Goal: Information Seeking & Learning: Learn about a topic

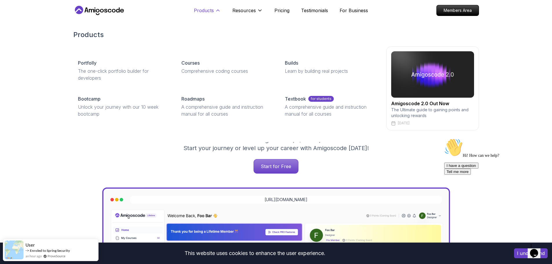
click at [215, 10] on icon at bounding box center [218, 11] width 6 height 6
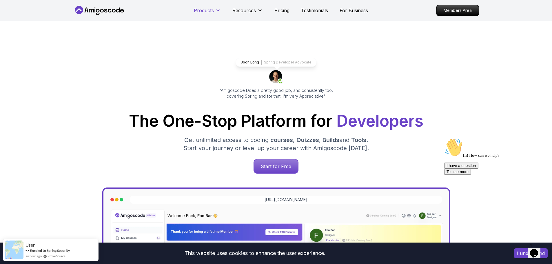
click at [213, 11] on p "Products" at bounding box center [204, 10] width 20 height 7
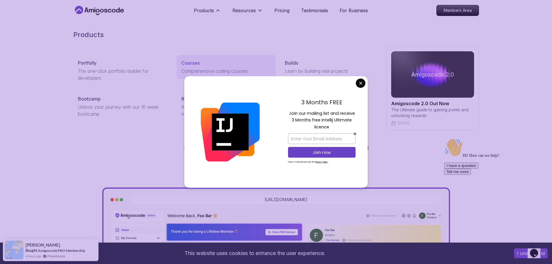
click at [188, 63] on p "Courses" at bounding box center [190, 62] width 18 height 7
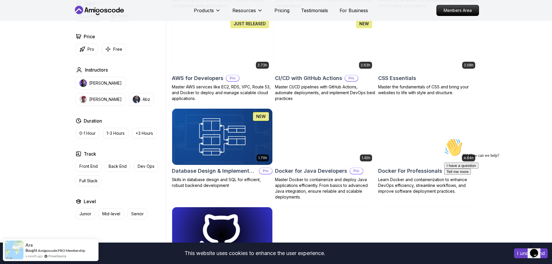
scroll to position [434, 0]
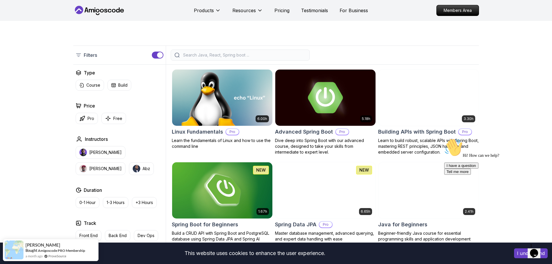
scroll to position [0, 0]
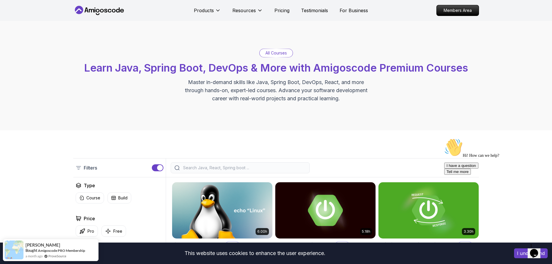
drag, startPoint x: 337, startPoint y: 201, endPoint x: 319, endPoint y: 132, distance: 71.9
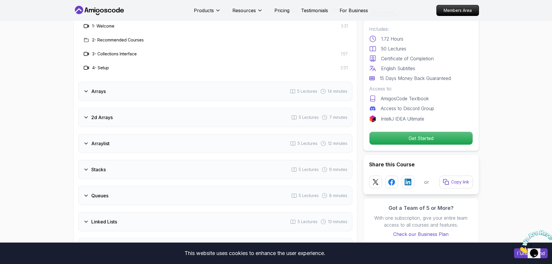
scroll to position [724, 0]
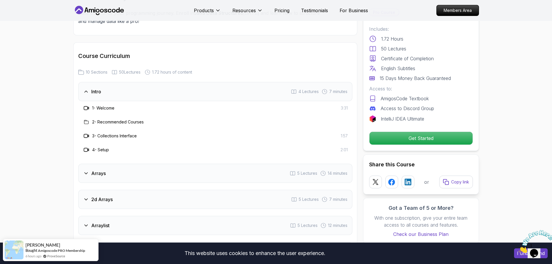
scroll to position [753, 0]
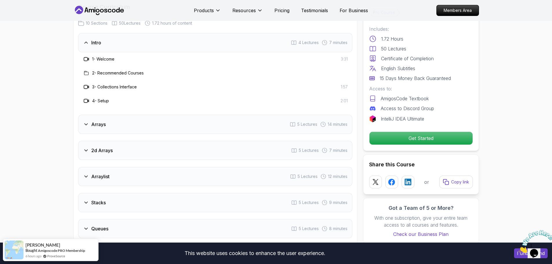
click at [148, 119] on div "Arrays 5 Lectures 14 minutes" at bounding box center [215, 124] width 274 height 19
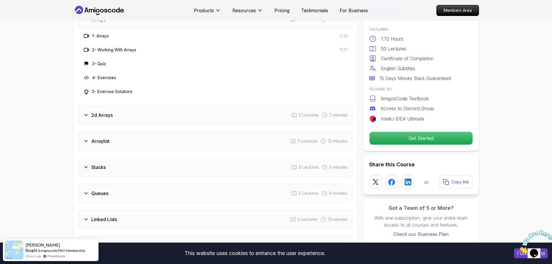
scroll to position [811, 0]
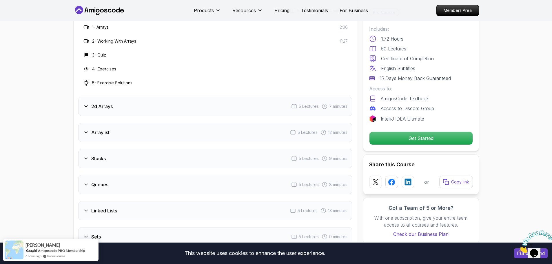
click at [152, 126] on div "Arraylist 5 Lectures 12 minutes" at bounding box center [215, 132] width 274 height 19
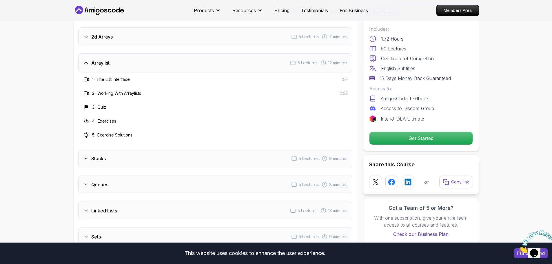
click at [164, 155] on div "Stacks 5 Lectures 9 minutes" at bounding box center [215, 158] width 274 height 19
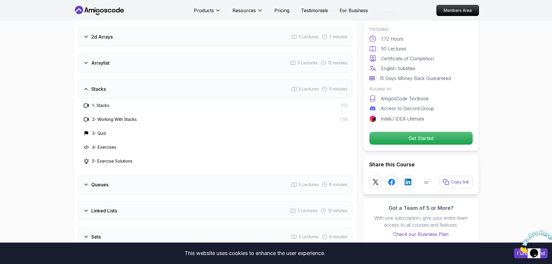
click at [165, 175] on div "Queues 5 Lectures 8 minutes" at bounding box center [215, 184] width 274 height 19
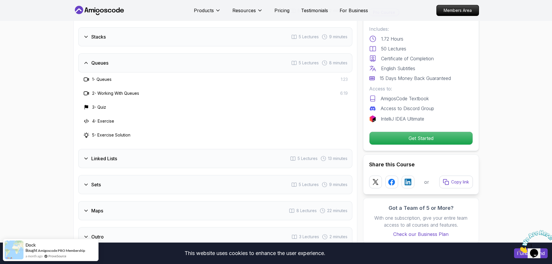
scroll to position [869, 0]
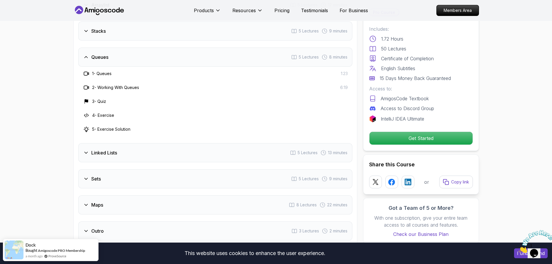
click at [160, 143] on div "Linked Lists 5 Lectures 13 minutes" at bounding box center [215, 152] width 274 height 19
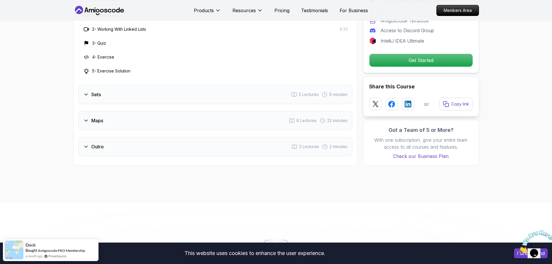
scroll to position [956, 0]
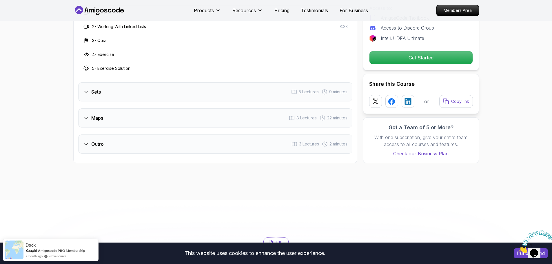
click at [150, 85] on div "Sets 5 Lectures 9 minutes" at bounding box center [215, 91] width 274 height 19
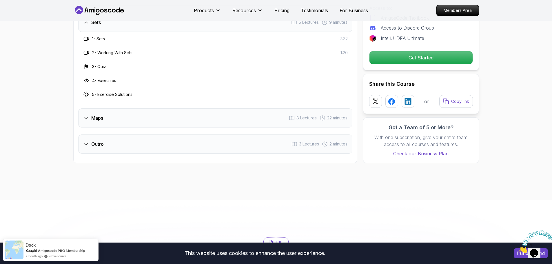
click at [153, 110] on div "Maps 8 Lectures 22 minutes" at bounding box center [215, 117] width 274 height 19
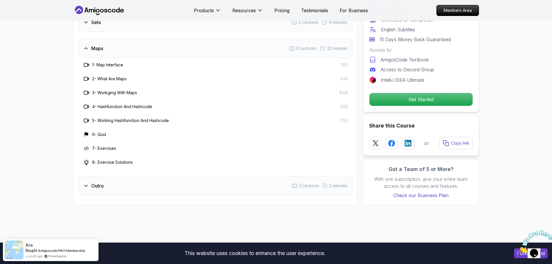
click at [180, 176] on div "Outro 3 Lectures 2 minutes" at bounding box center [215, 185] width 274 height 19
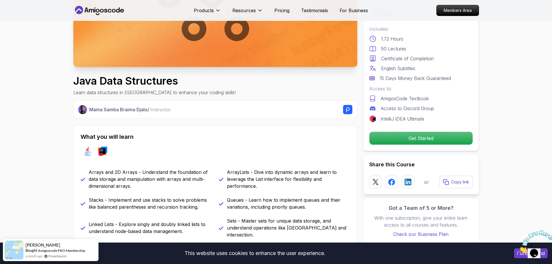
scroll to position [116, 0]
